Goal: Transaction & Acquisition: Purchase product/service

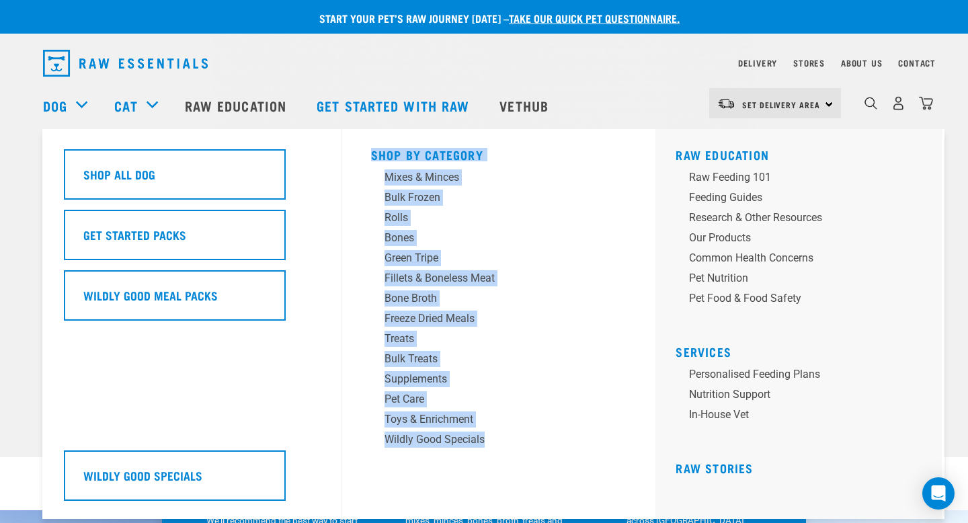
drag, startPoint x: 370, startPoint y: 462, endPoint x: 367, endPoint y: 137, distance: 324.7
click at [367, 137] on div "Shop By Category Mixes & Minces Bulk Frozen Rolls Bones Green Tripe Bone Broth …" at bounding box center [499, 324] width 272 height 390
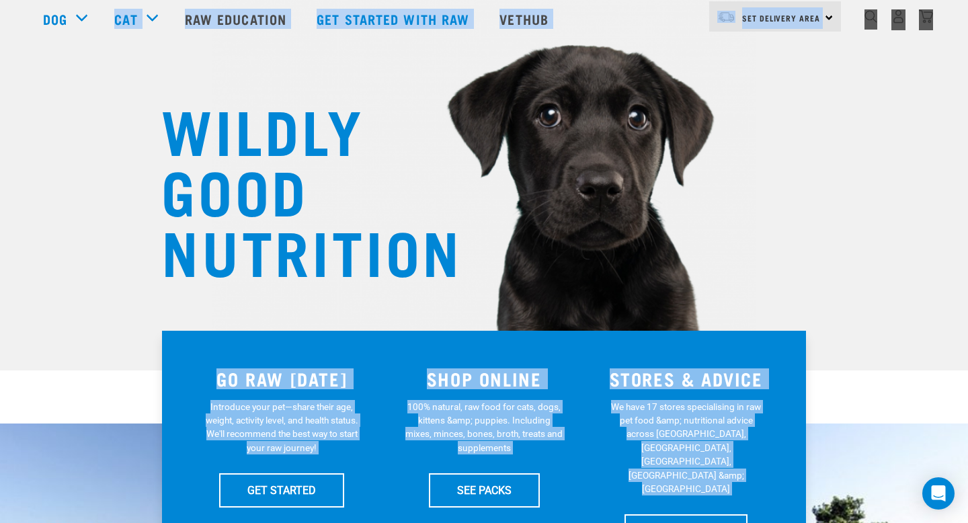
scroll to position [93, 0]
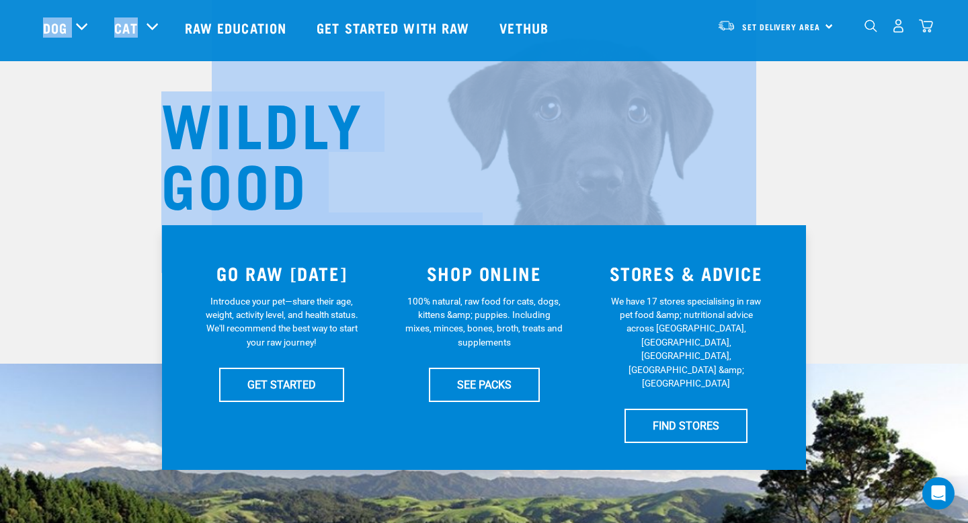
drag, startPoint x: 367, startPoint y: 137, endPoint x: 165, endPoint y: 95, distance: 206.1
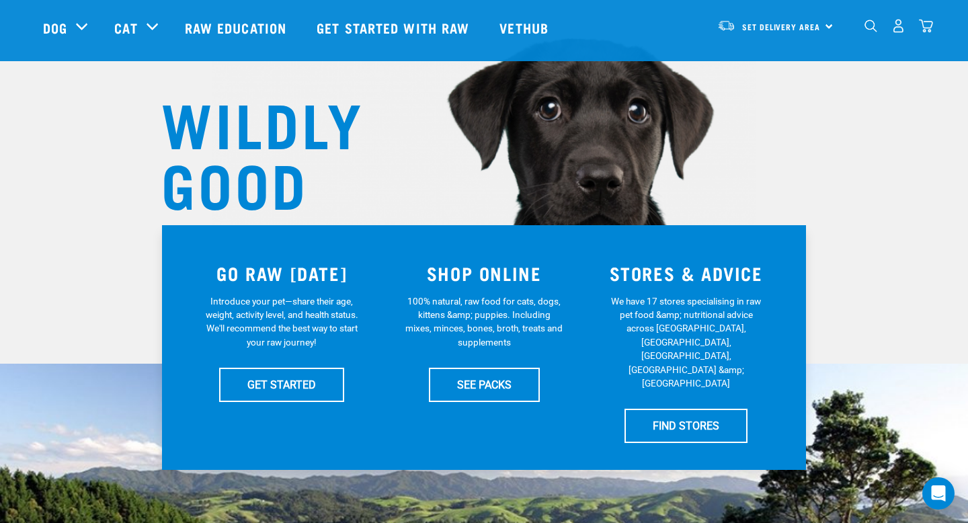
click at [47, 91] on div "WILDLY GOOD NUTRITION" at bounding box center [484, 135] width 968 height 457
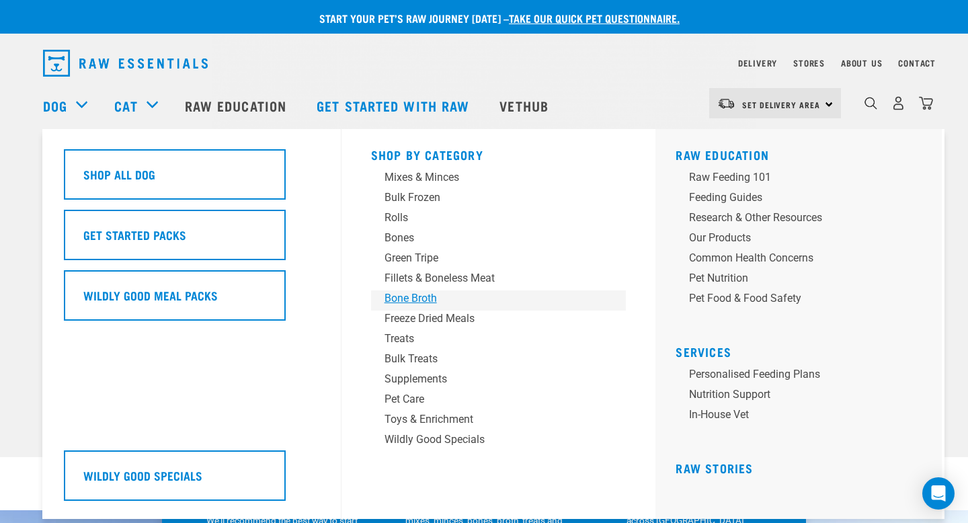
click at [420, 298] on div "Bone Broth" at bounding box center [490, 298] width 210 height 16
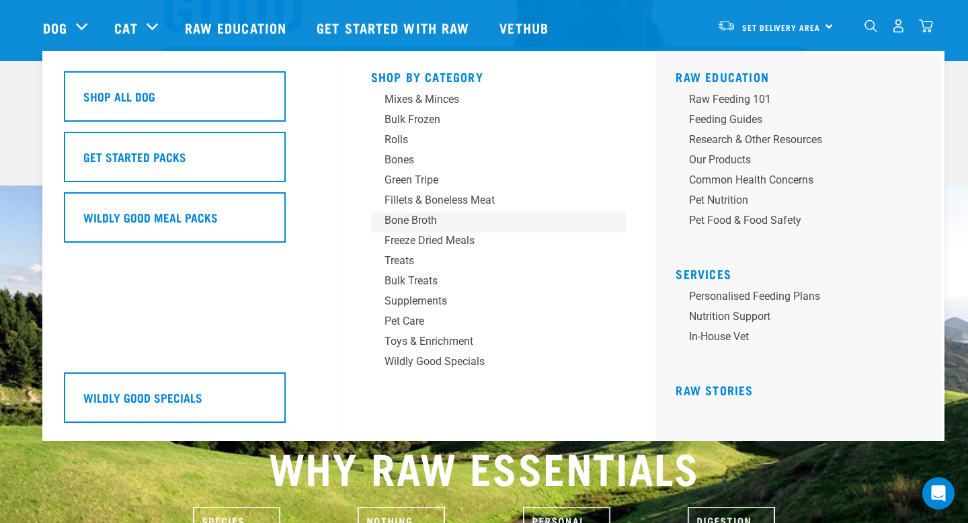
scroll to position [276, 0]
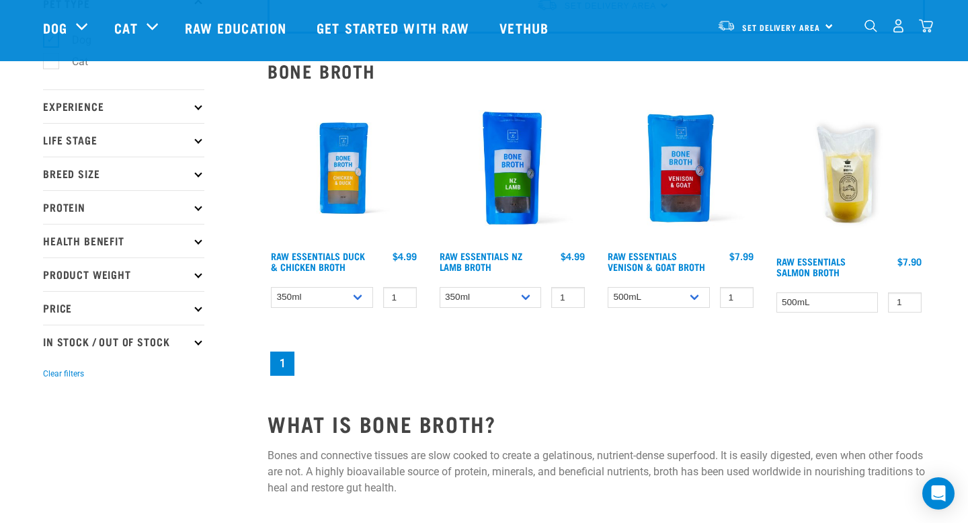
scroll to position [108, 0]
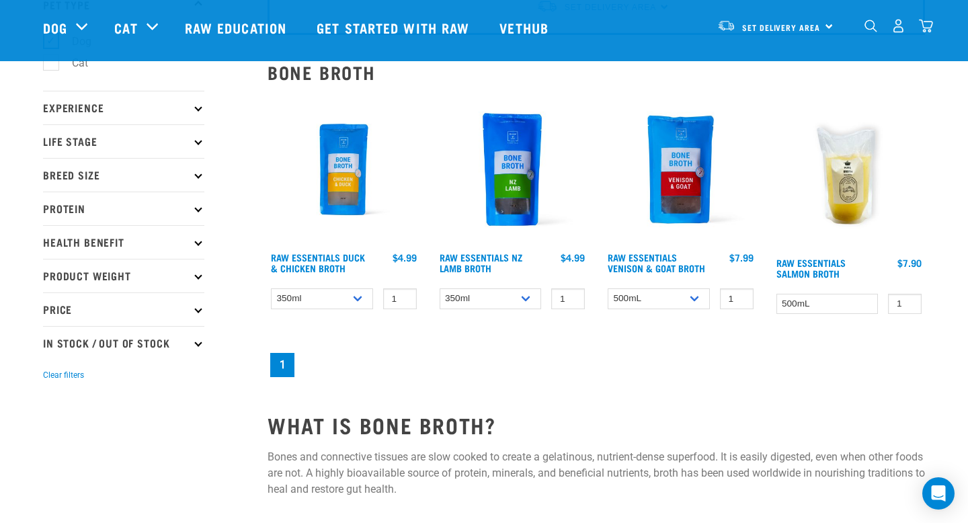
click at [356, 339] on div "Raw Essentials Duck & Chicken Broth 1 0 100 0 100 1" at bounding box center [596, 236] width 674 height 303
click at [327, 264] on link "Raw Essentials Duck & Chicken Broth" at bounding box center [318, 262] width 94 height 15
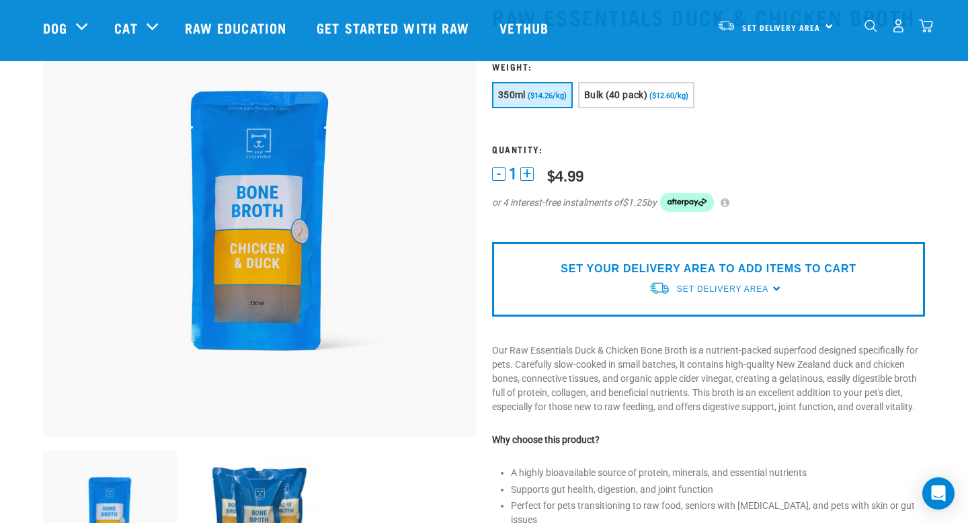
scroll to position [96, 0]
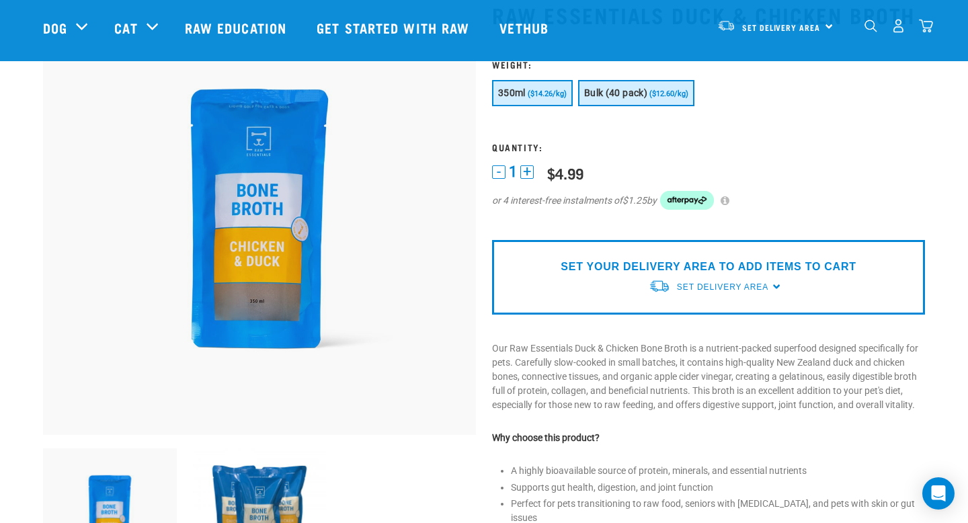
click at [651, 95] on span "($12.60/kg)" at bounding box center [668, 93] width 39 height 9
click at [568, 134] on form "1 -" at bounding box center [708, 142] width 433 height 167
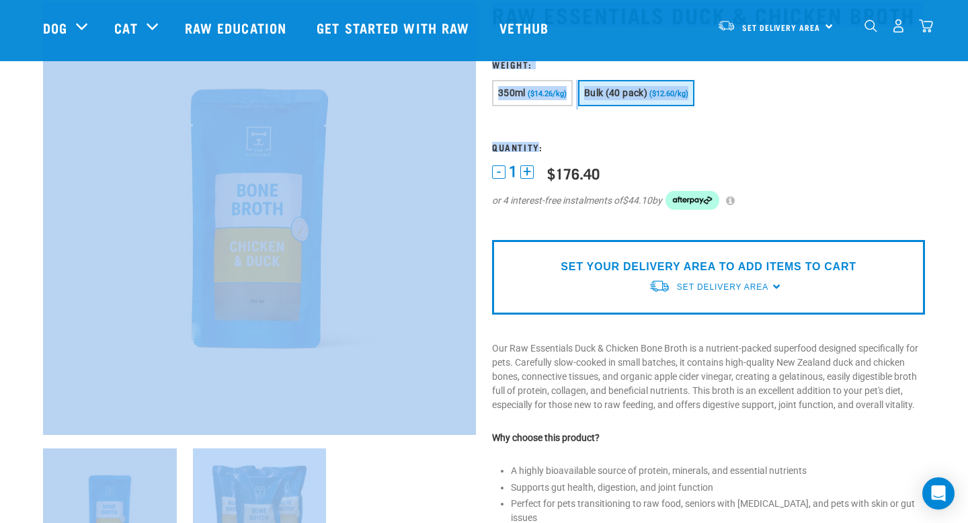
drag, startPoint x: 568, startPoint y: 134, endPoint x: 471, endPoint y: 134, distance: 96.8
click at [471, 134] on div "Raw Essentials Duck & Chicken Broth" at bounding box center [484, 394] width 898 height 821
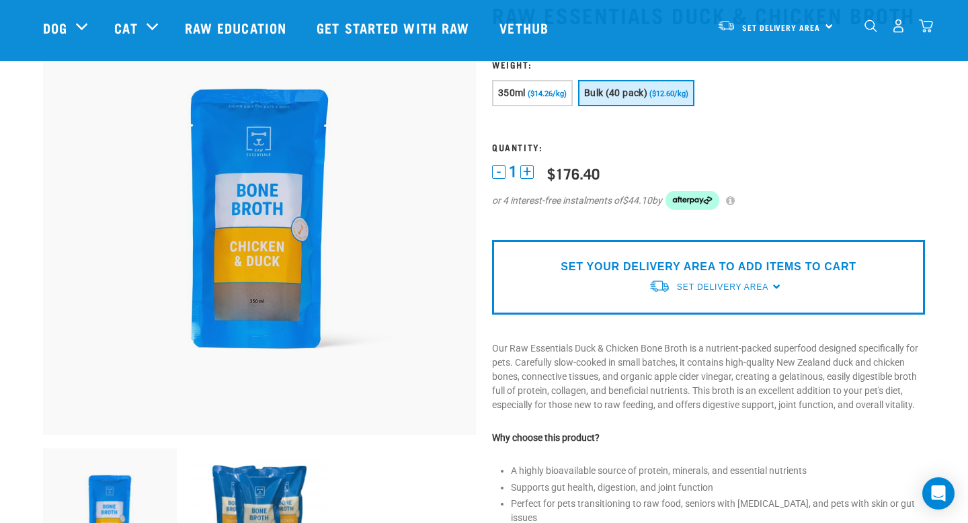
click at [497, 138] on form "1 -" at bounding box center [708, 142] width 433 height 167
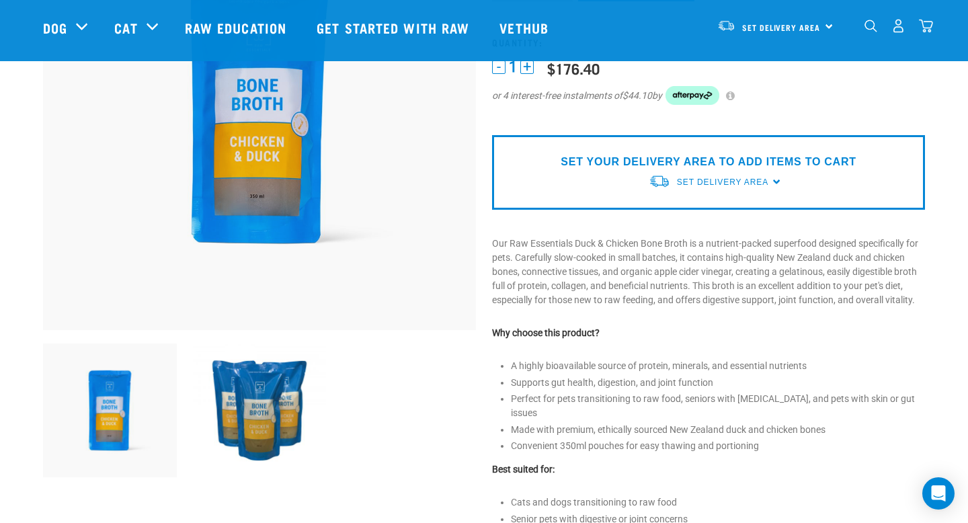
scroll to position [264, 0]
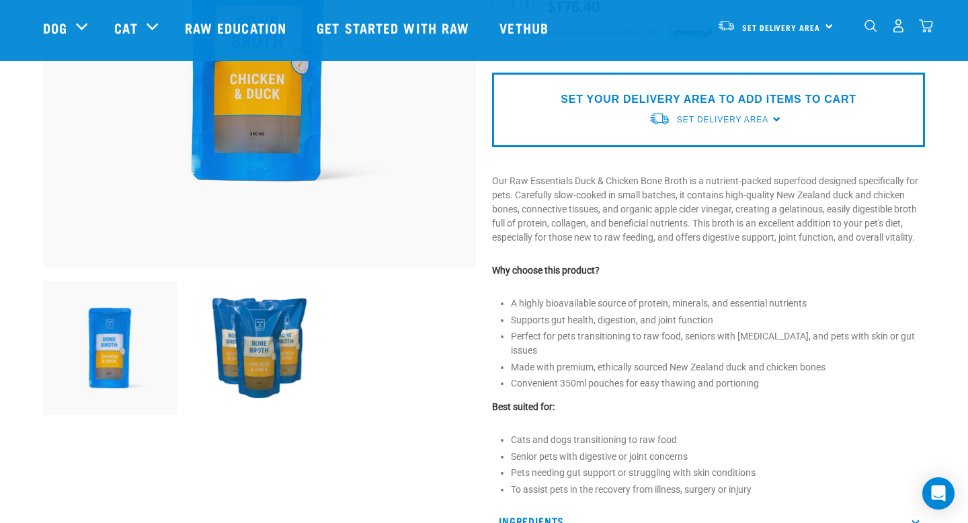
click at [242, 350] on img at bounding box center [260, 348] width 134 height 134
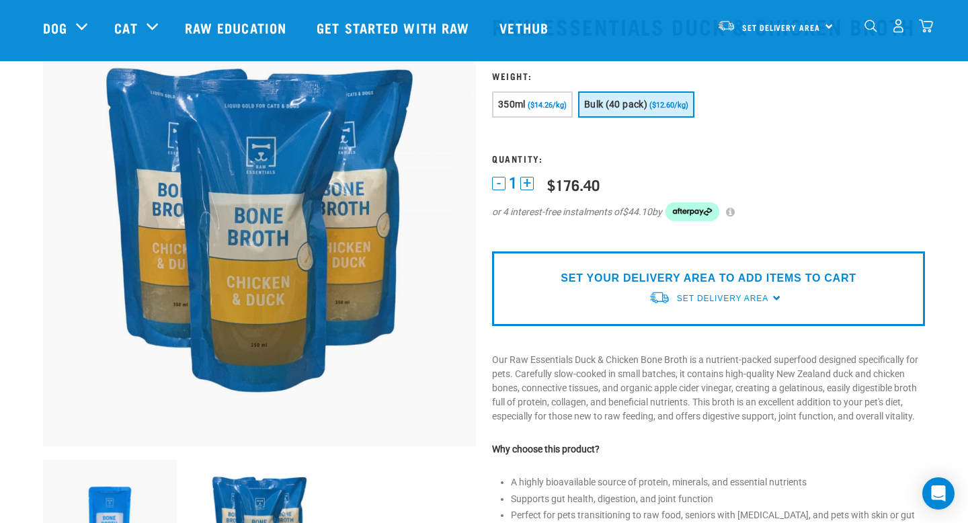
scroll to position [84, 0]
click at [591, 424] on p "Our Raw Essentials Duck & Chicken Bone Broth is a nutrient-packed superfood des…" at bounding box center [708, 389] width 433 height 71
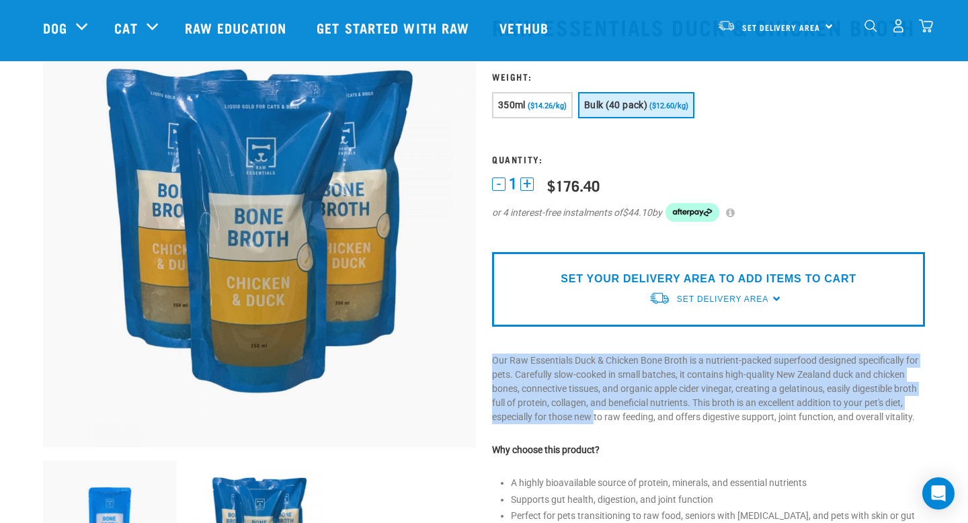
drag, startPoint x: 591, startPoint y: 424, endPoint x: 534, endPoint y: 347, distance: 95.6
click at [533, 347] on div "Raw Essentials Duck & Chicken Broth" at bounding box center [708, 406] width 449 height 821
click at [534, 347] on div "Raw Essentials Duck & Chicken Broth" at bounding box center [708, 406] width 449 height 821
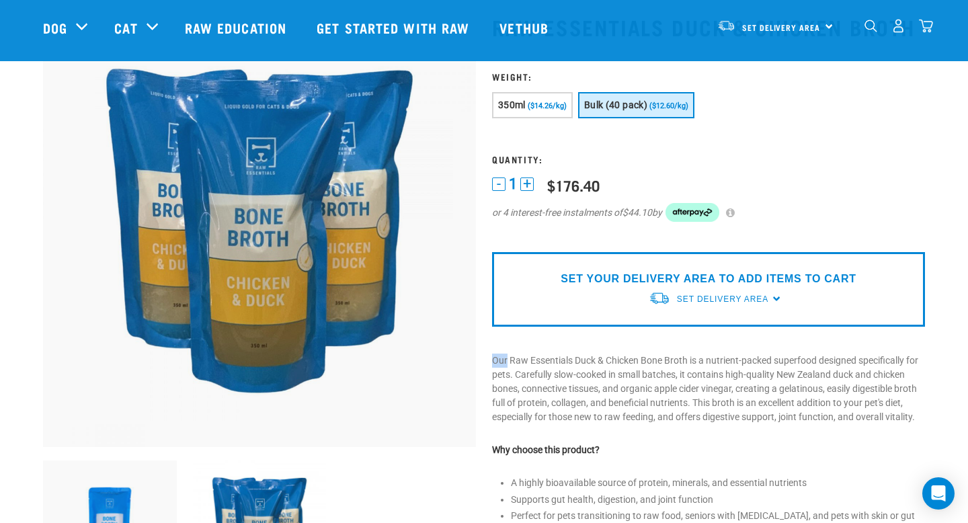
click at [534, 347] on div "Raw Essentials Duck & Chicken Broth" at bounding box center [708, 406] width 449 height 821
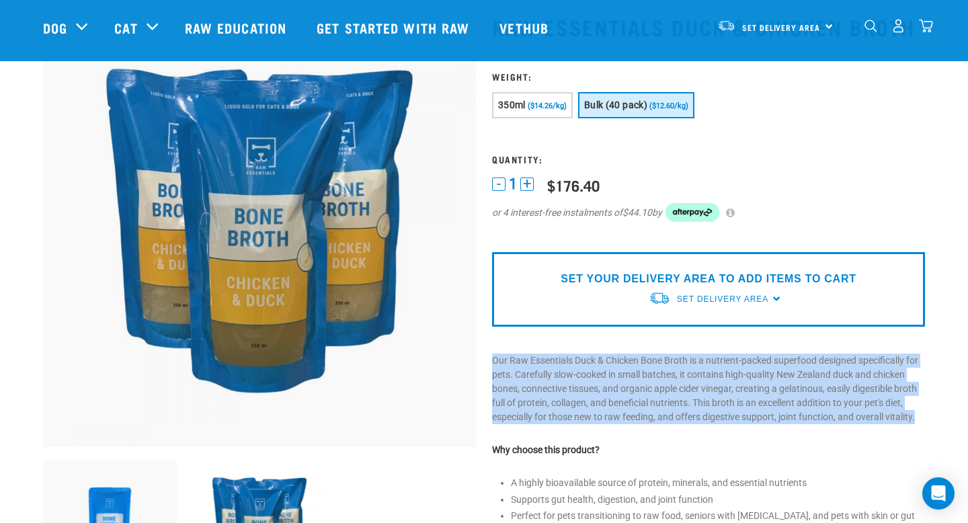
click at [534, 347] on div "Raw Essentials Duck & Chicken Broth" at bounding box center [708, 406] width 449 height 821
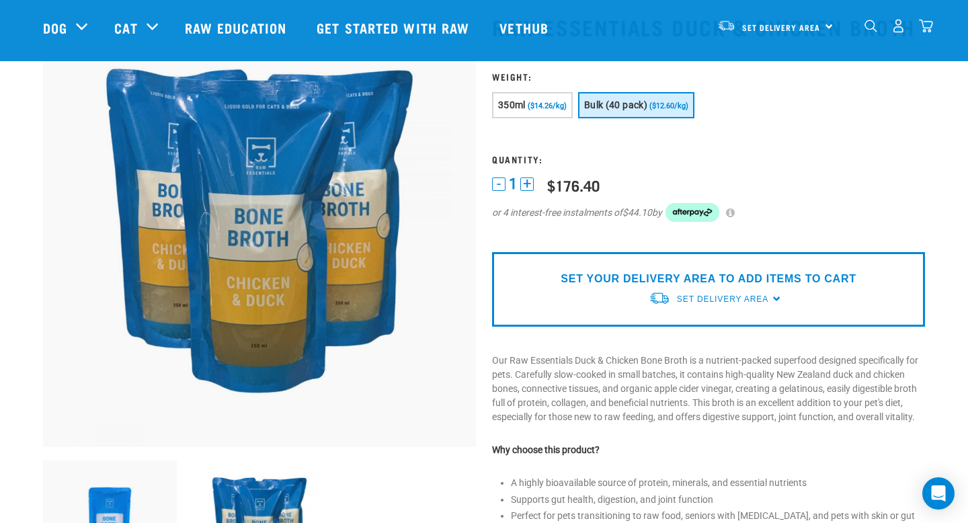
click at [532, 385] on p "Our Raw Essentials Duck & Chicken Bone Broth is a nutrient-packed superfood des…" at bounding box center [708, 389] width 433 height 71
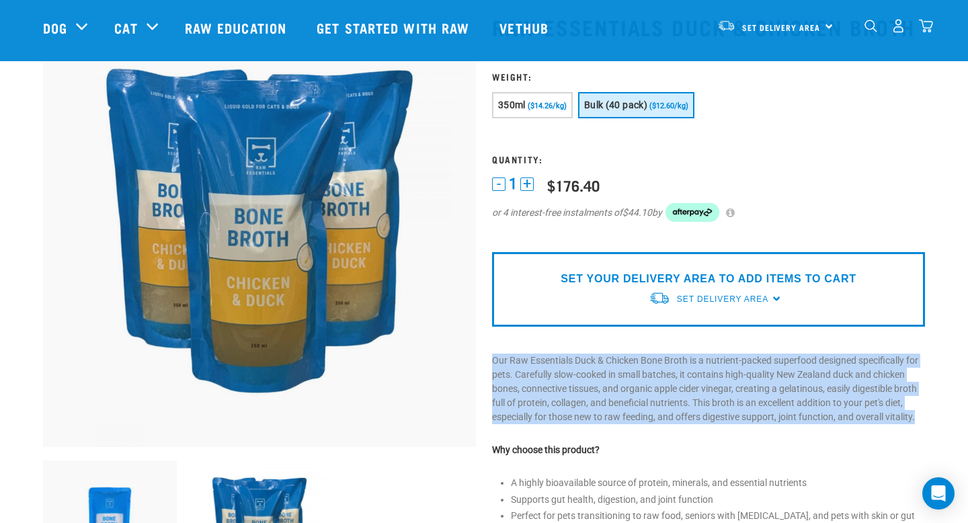
click at [532, 385] on p "Our Raw Essentials Duck & Chicken Bone Broth is a nutrient-packed superfood des…" at bounding box center [708, 389] width 433 height 71
